Goal: Task Accomplishment & Management: Use online tool/utility

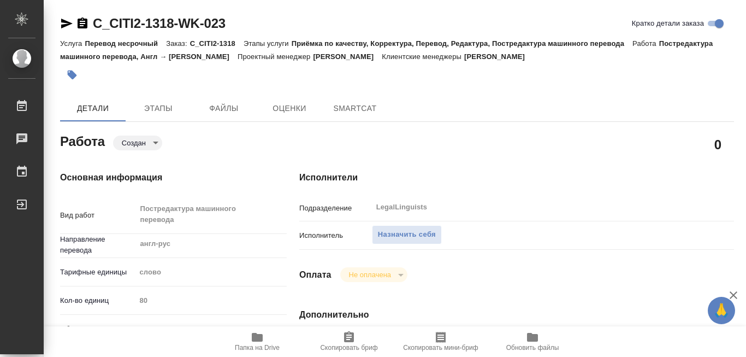
type textarea "x"
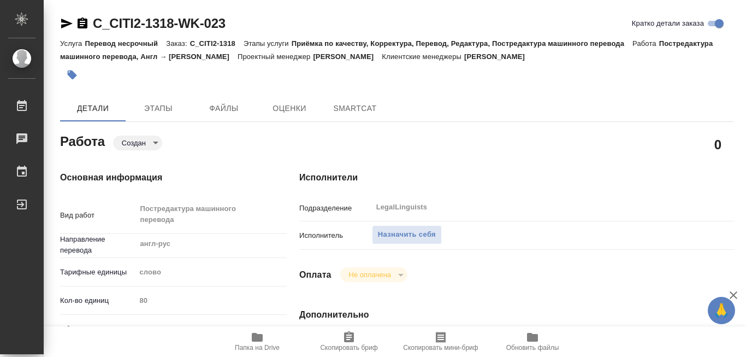
type textarea "x"
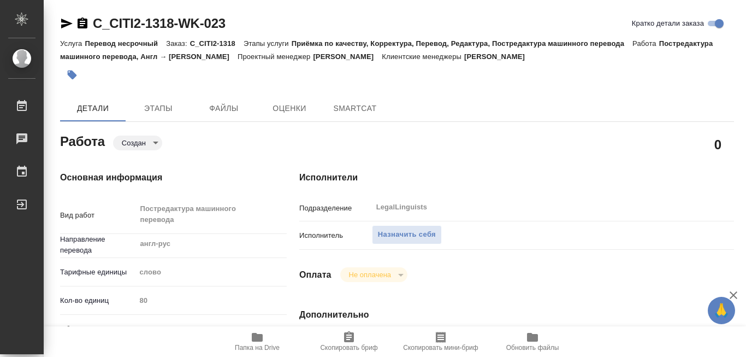
type textarea "x"
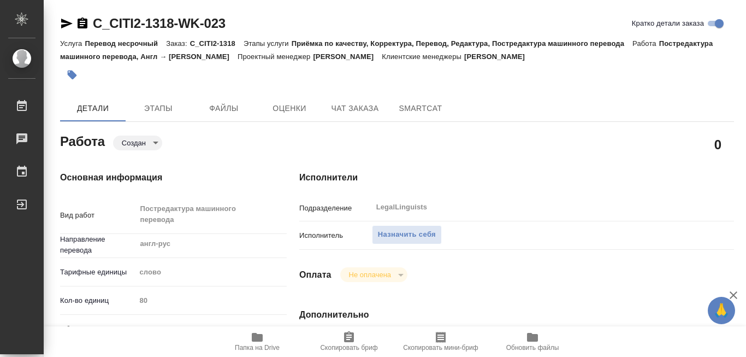
scroll to position [55, 0]
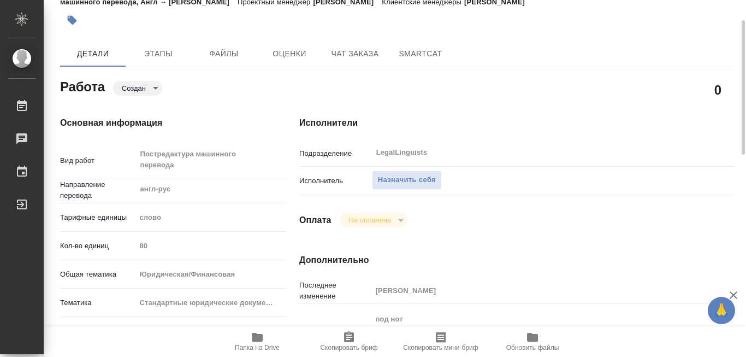
type textarea "x"
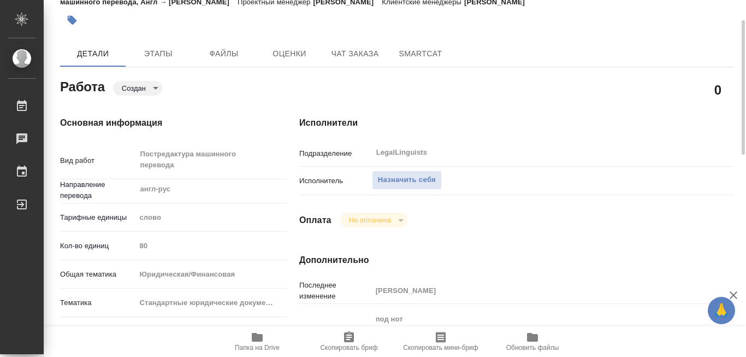
type textarea "x"
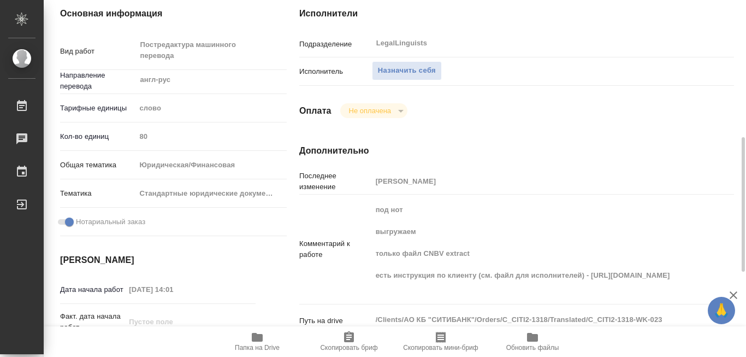
scroll to position [273, 0]
